Goal: Answer question/provide support

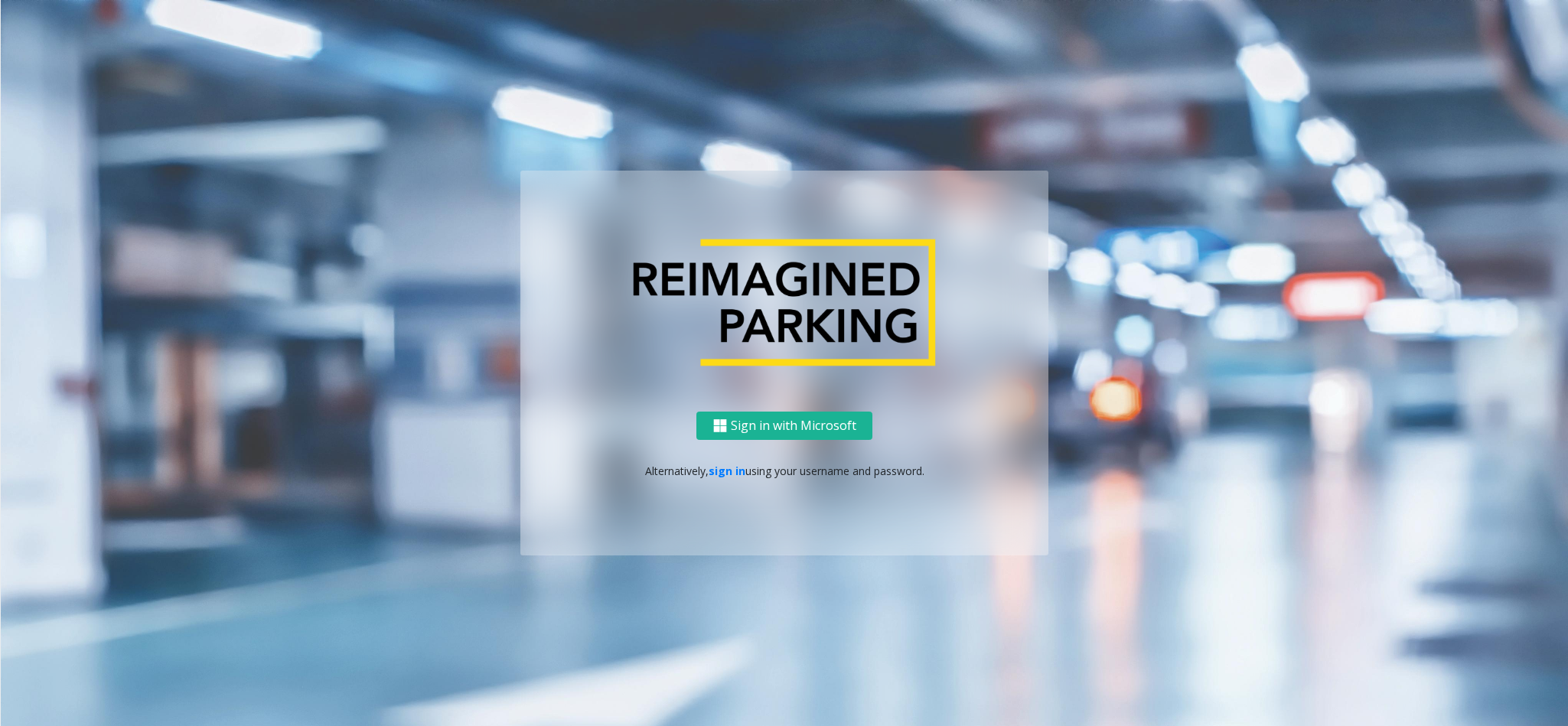
click at [710, 460] on div "Sign in with Microsoft Alternatively, sign in using your username and password." at bounding box center [784, 483] width 528 height 143
click at [721, 478] on p "Alternatively, sign in using your username and password." at bounding box center [784, 471] width 497 height 16
click at [723, 471] on link "sign in" at bounding box center [726, 471] width 37 height 15
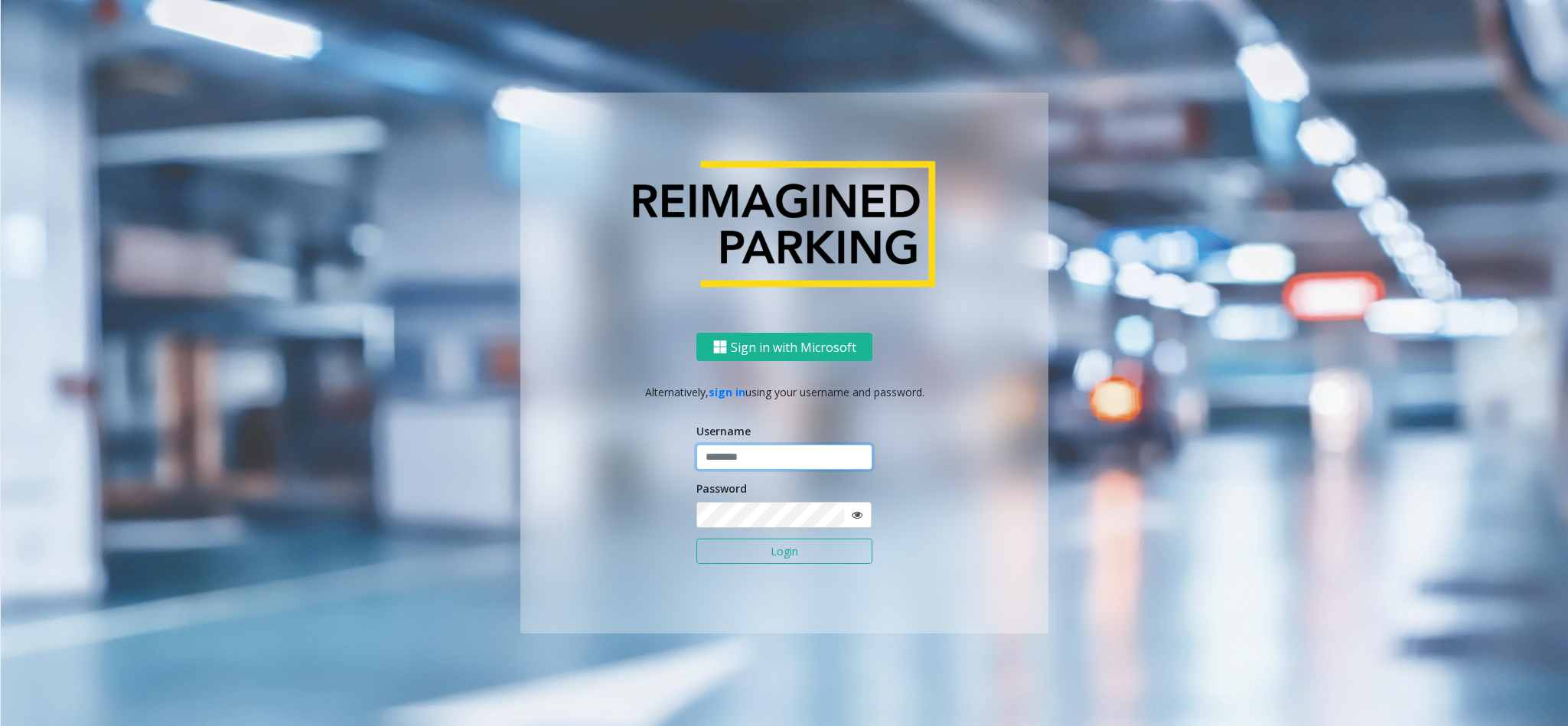
click at [758, 461] on input "text" at bounding box center [784, 457] width 176 height 26
type input "**********"
click at [854, 483] on icon at bounding box center [857, 514] width 11 height 11
click at [696, 483] on button "Login" at bounding box center [784, 551] width 176 height 26
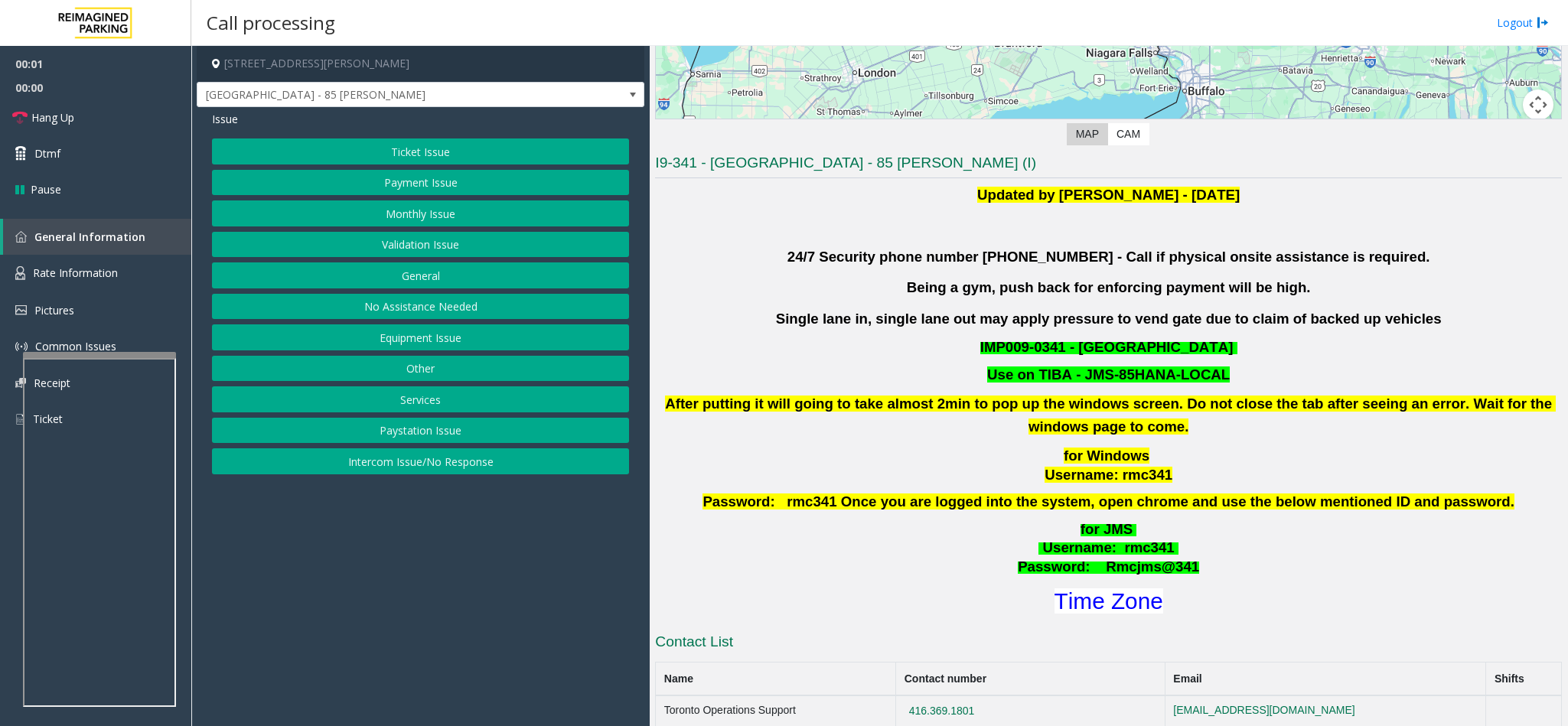
scroll to position [459, 0]
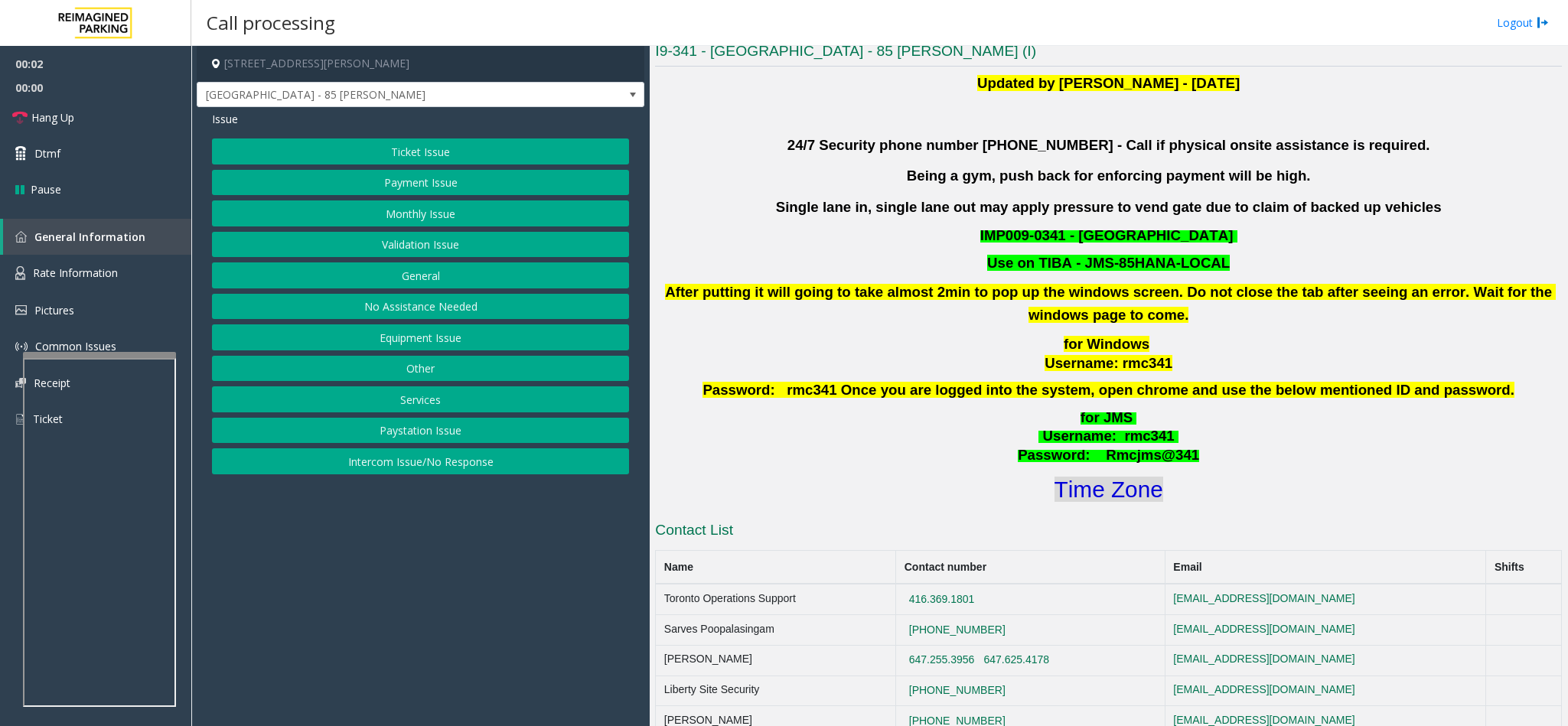
click at [1100, 491] on font "Time Zone" at bounding box center [1108, 489] width 109 height 26
click at [429, 250] on button "Validation Issue" at bounding box center [420, 244] width 417 height 26
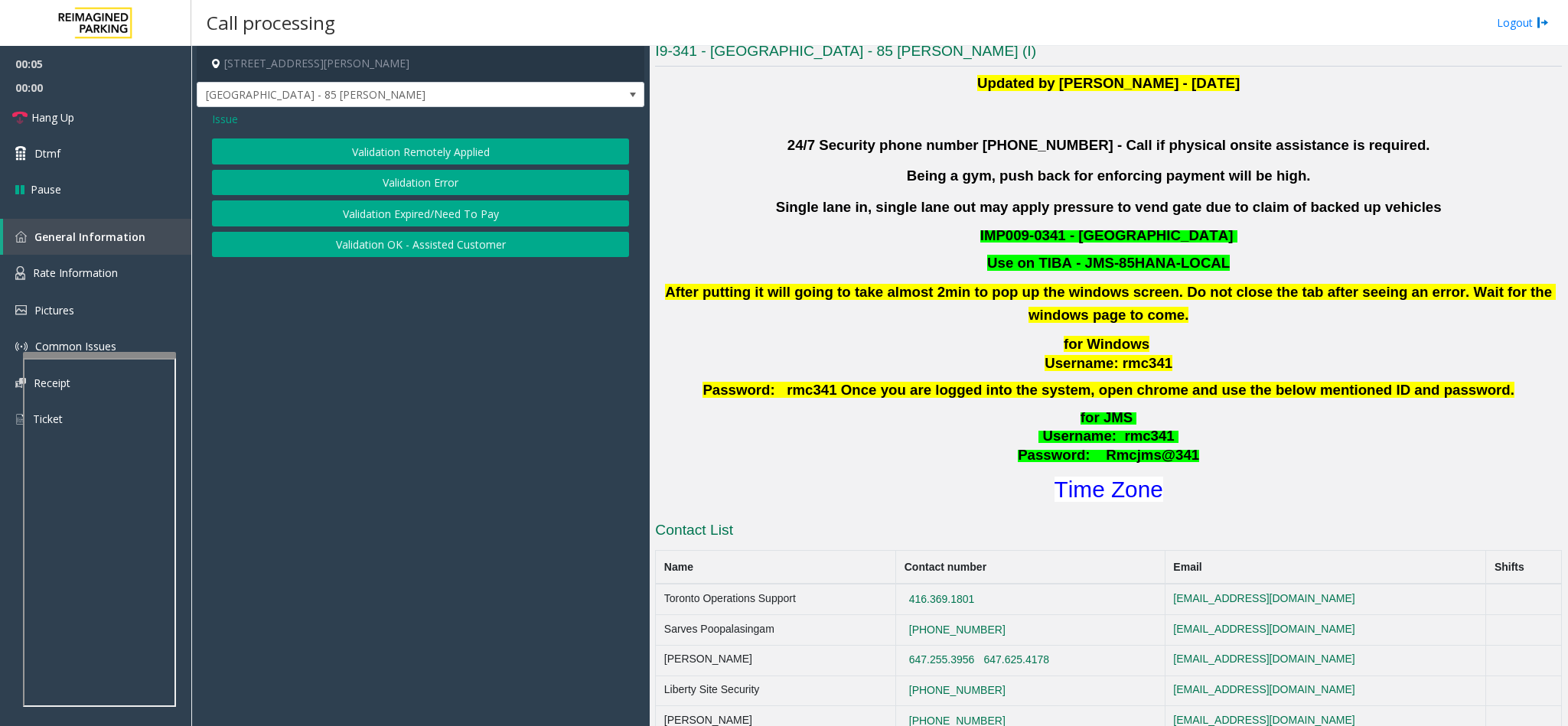
click at [430, 177] on button "Validation Error" at bounding box center [420, 183] width 417 height 26
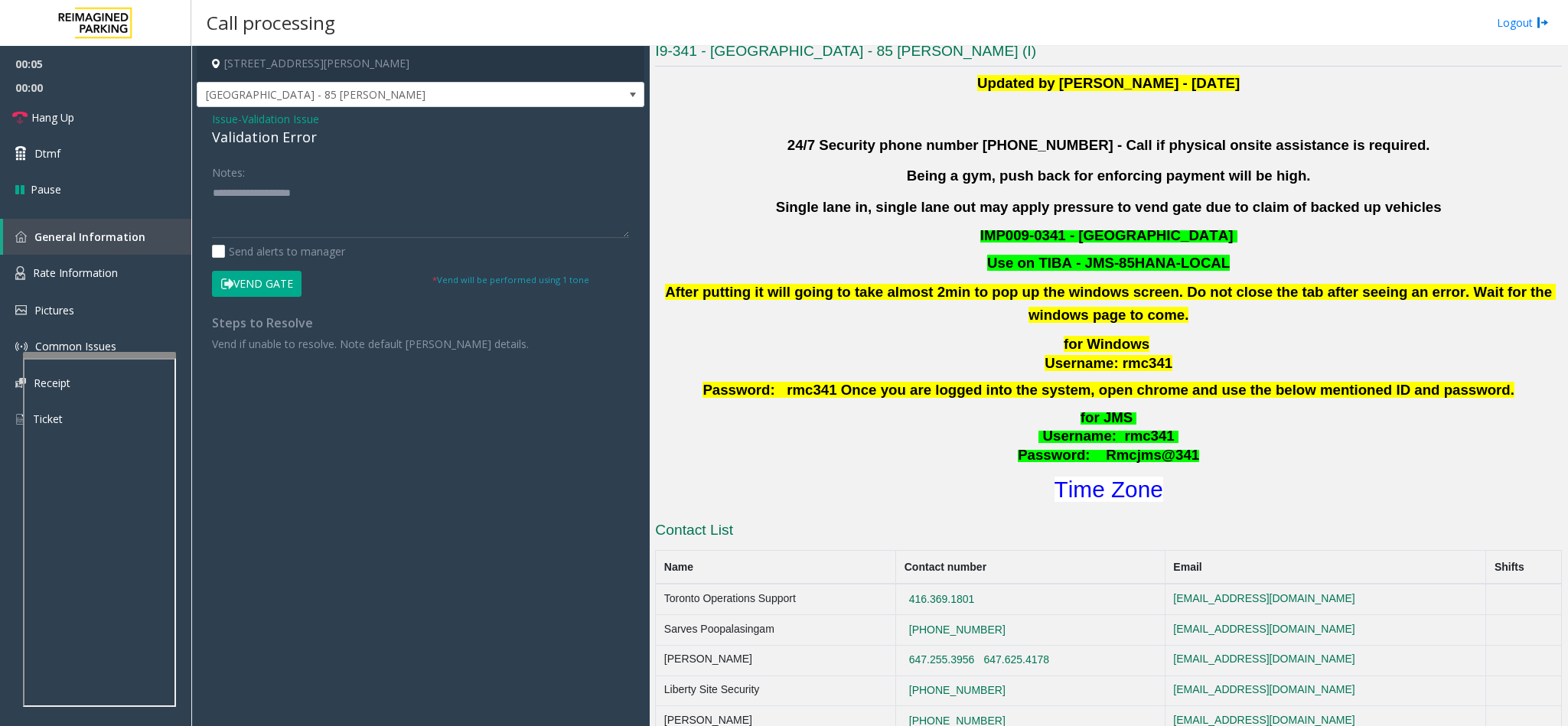
click at [230, 144] on div "Validation Error" at bounding box center [420, 138] width 417 height 20
click at [216, 195] on textarea at bounding box center [420, 208] width 417 height 57
click at [398, 200] on textarea at bounding box center [420, 208] width 417 height 57
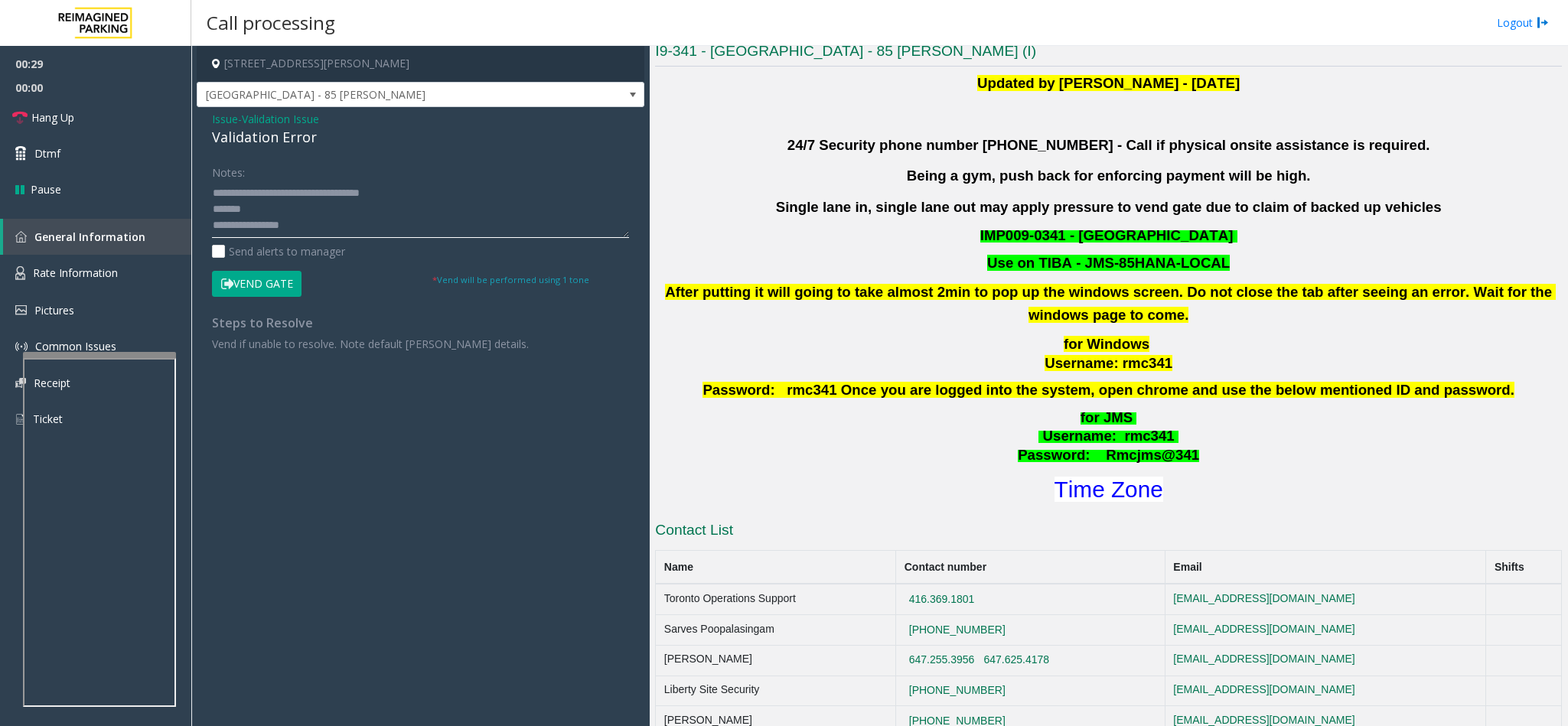
click at [295, 207] on textarea at bounding box center [420, 208] width 417 height 57
click at [303, 223] on textarea at bounding box center [420, 208] width 417 height 57
click at [315, 188] on textarea at bounding box center [420, 208] width 417 height 57
click at [304, 194] on textarea at bounding box center [420, 208] width 417 height 57
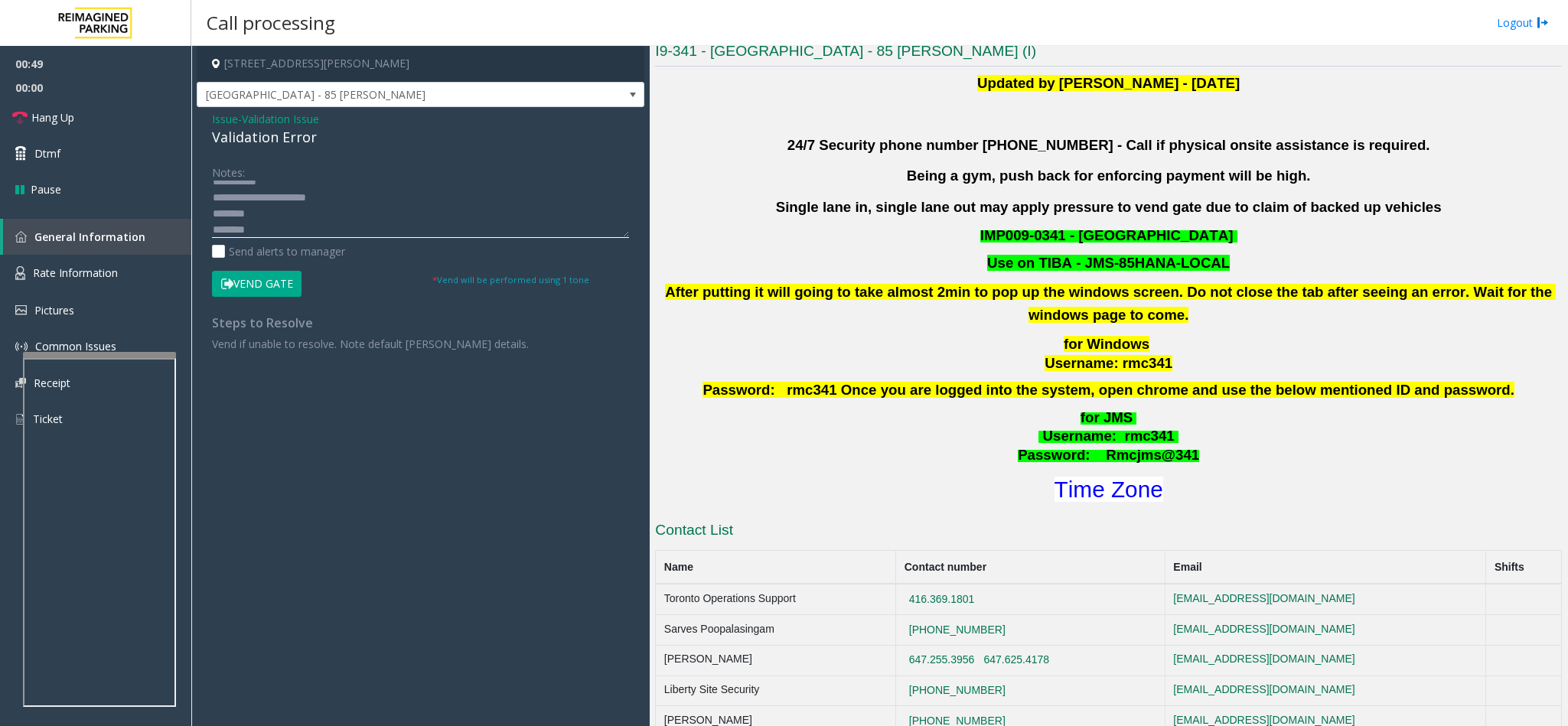
click at [265, 228] on textarea at bounding box center [420, 208] width 417 height 57
click at [250, 214] on textarea at bounding box center [420, 208] width 417 height 57
click at [274, 275] on button "Vend Gate" at bounding box center [256, 284] width 90 height 26
click at [283, 208] on textarea at bounding box center [420, 208] width 417 height 57
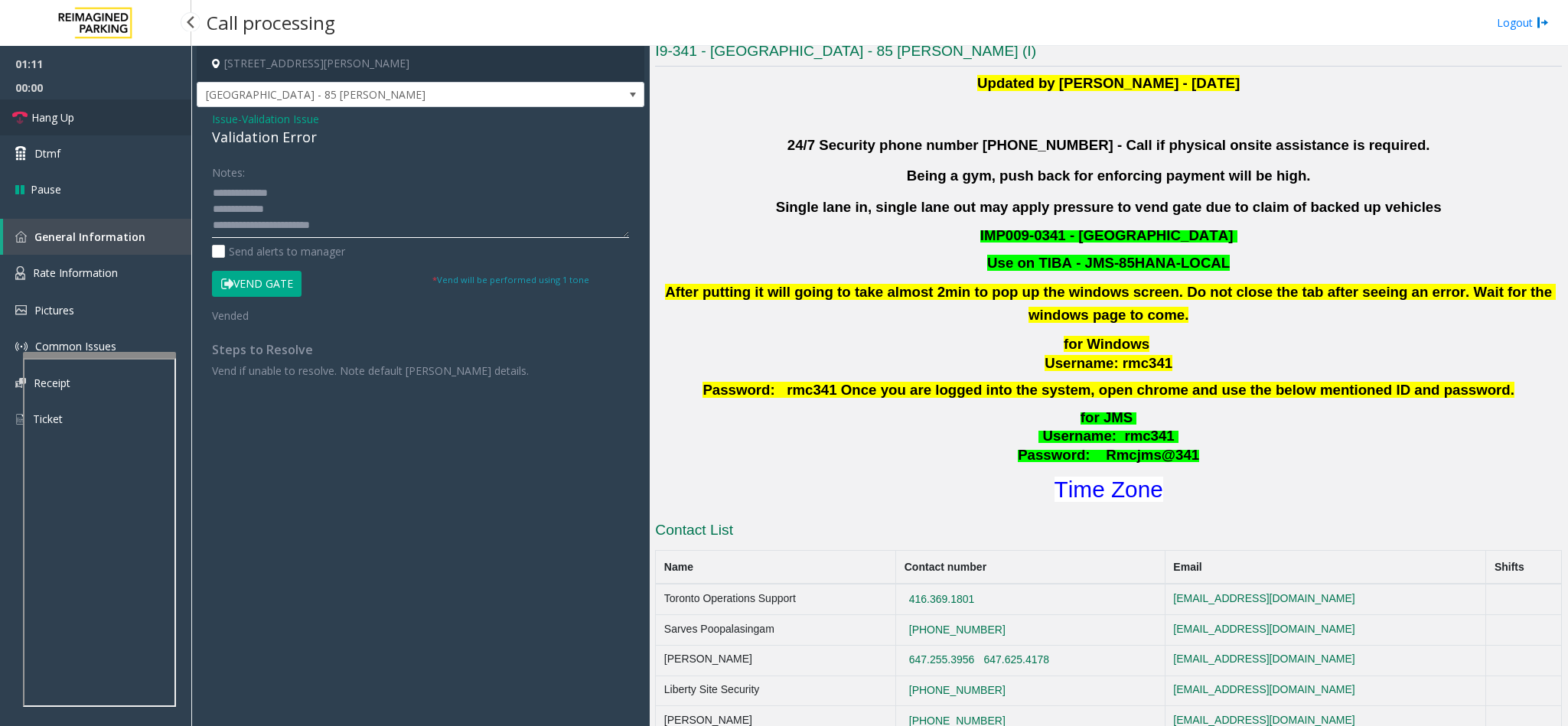
type textarea "**********"
click at [124, 111] on link "Hang Up" at bounding box center [96, 117] width 191 height 36
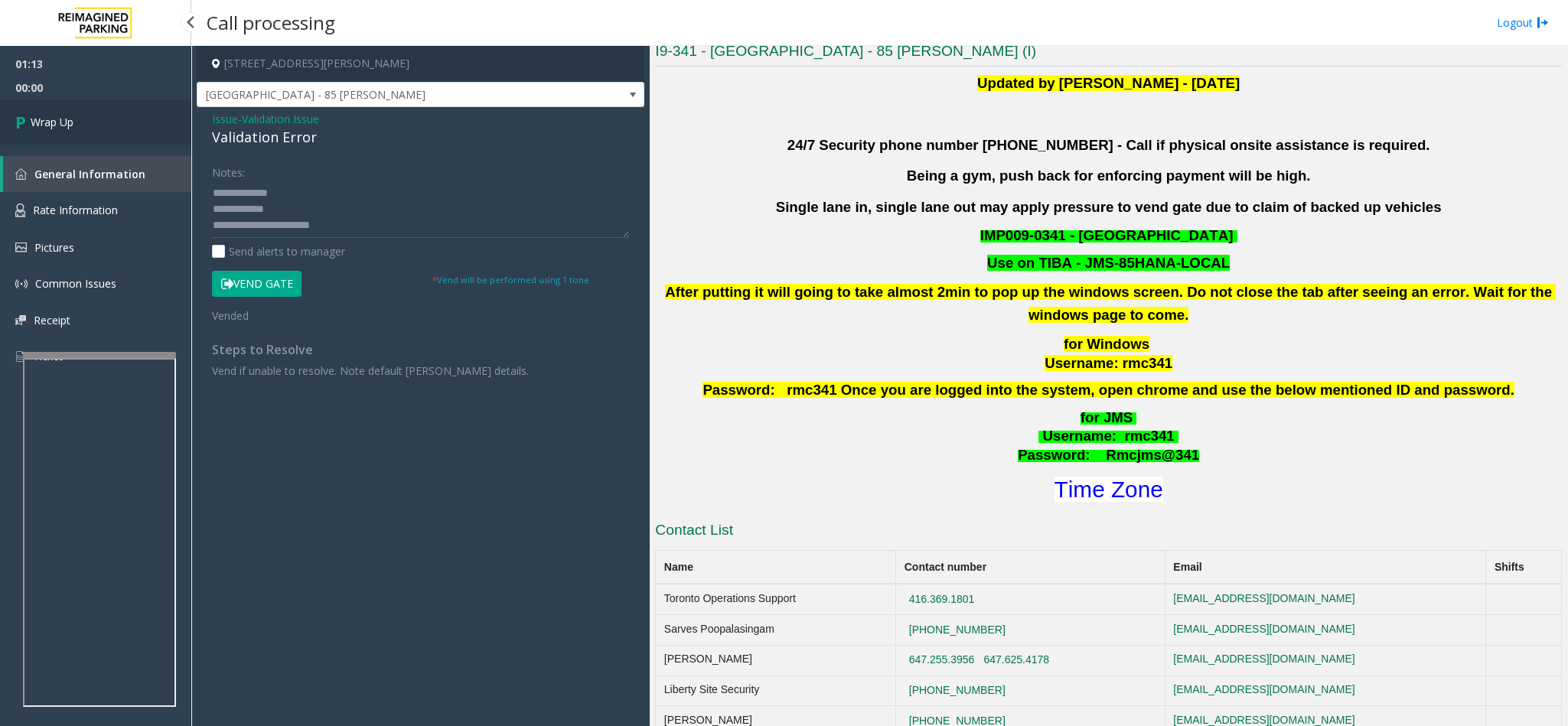
click at [124, 111] on link "Wrap Up" at bounding box center [96, 121] width 191 height 45
